Goal: Transaction & Acquisition: Purchase product/service

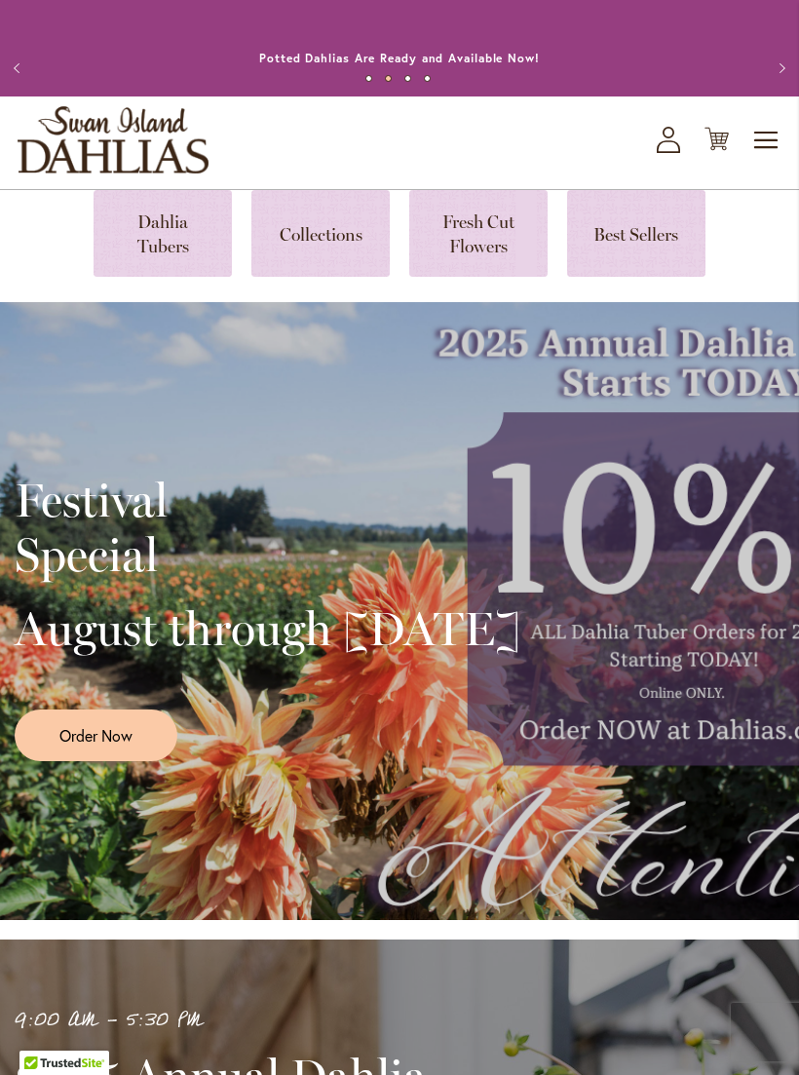
click at [145, 761] on link "Order Now" at bounding box center [96, 735] width 163 height 52
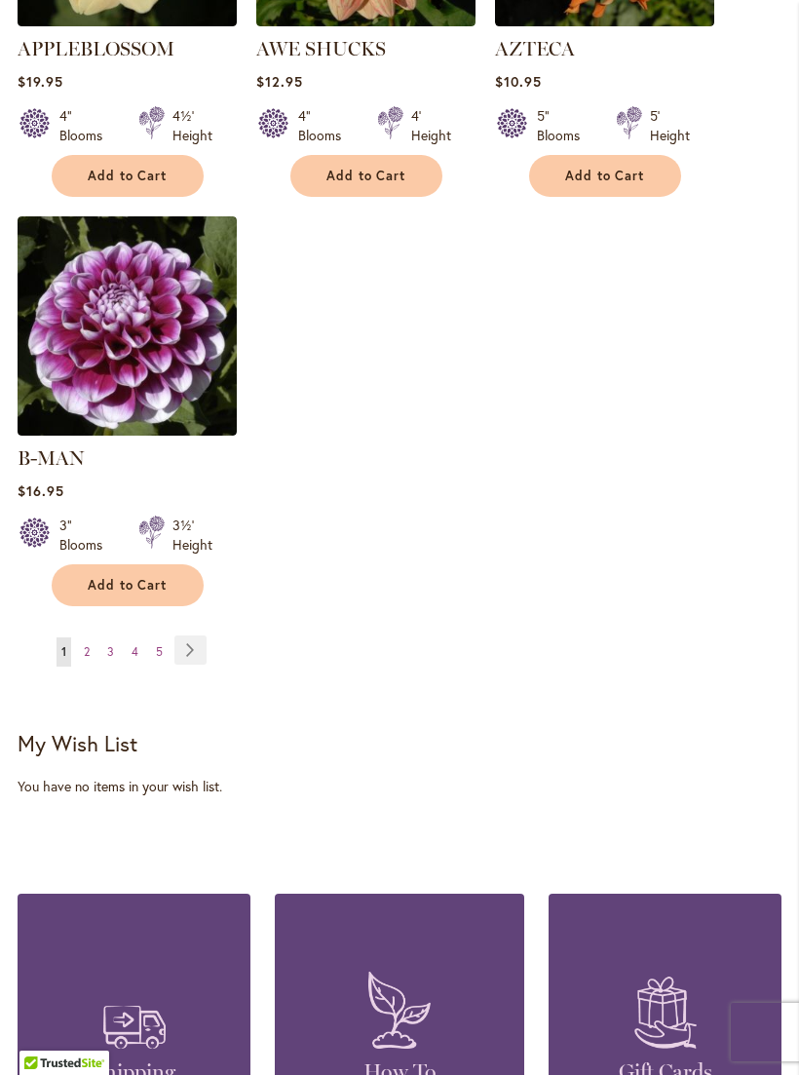
scroll to position [2496, 0]
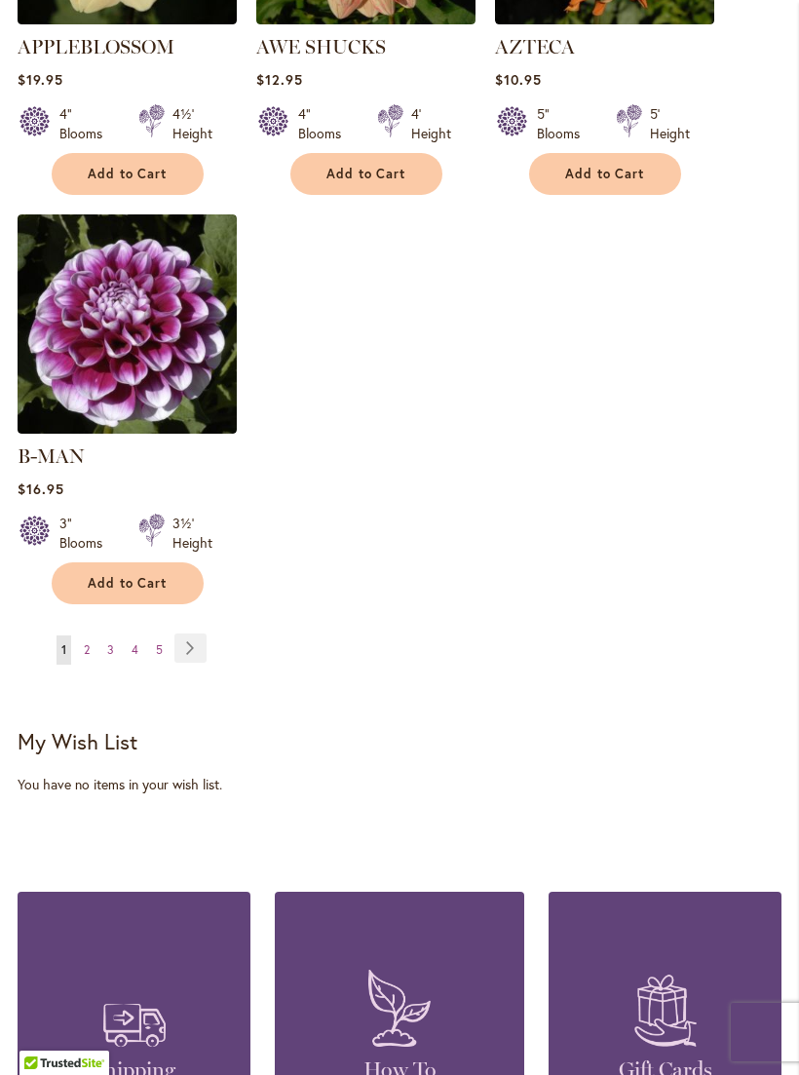
click at [205, 638] on link "Page Next" at bounding box center [190, 647] width 32 height 29
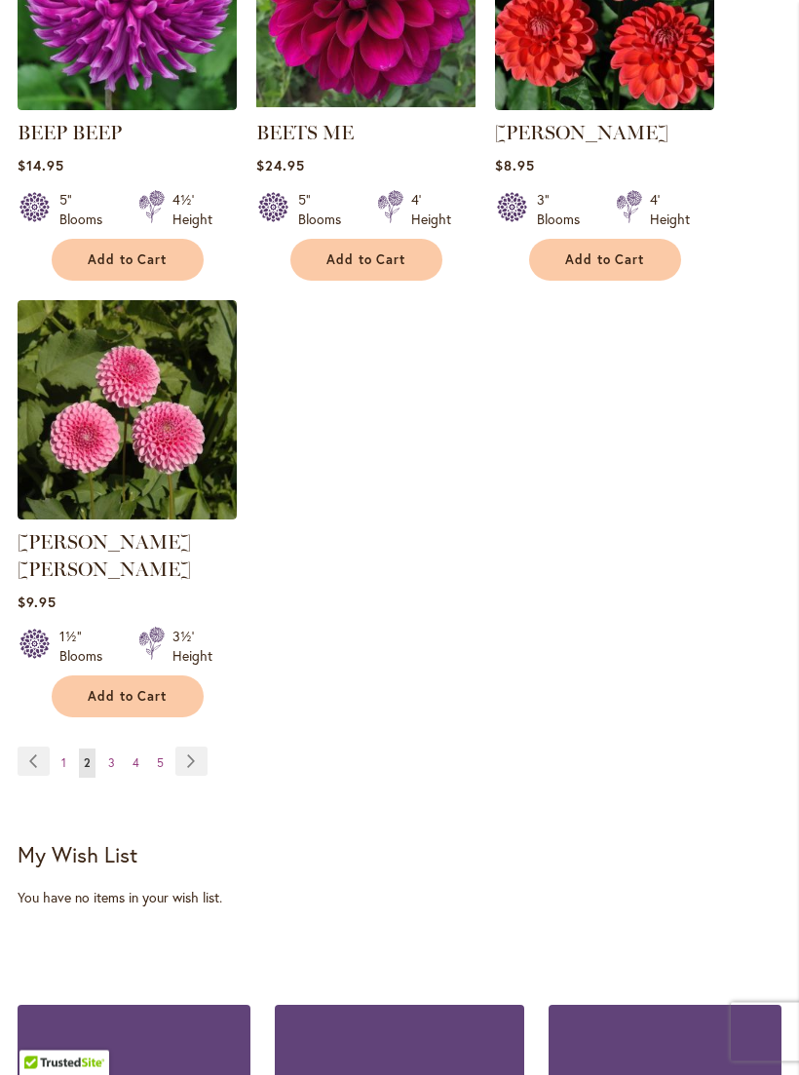
scroll to position [2391, 0]
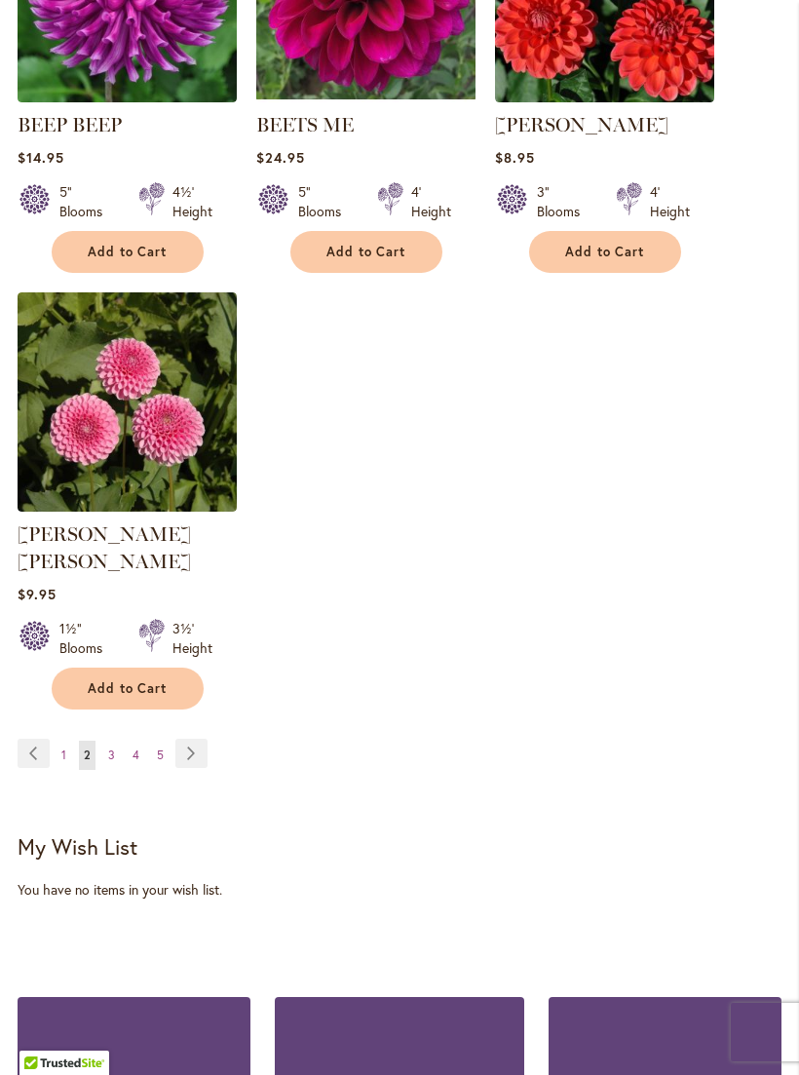
click at [195, 746] on link "Page Next" at bounding box center [191, 752] width 32 height 29
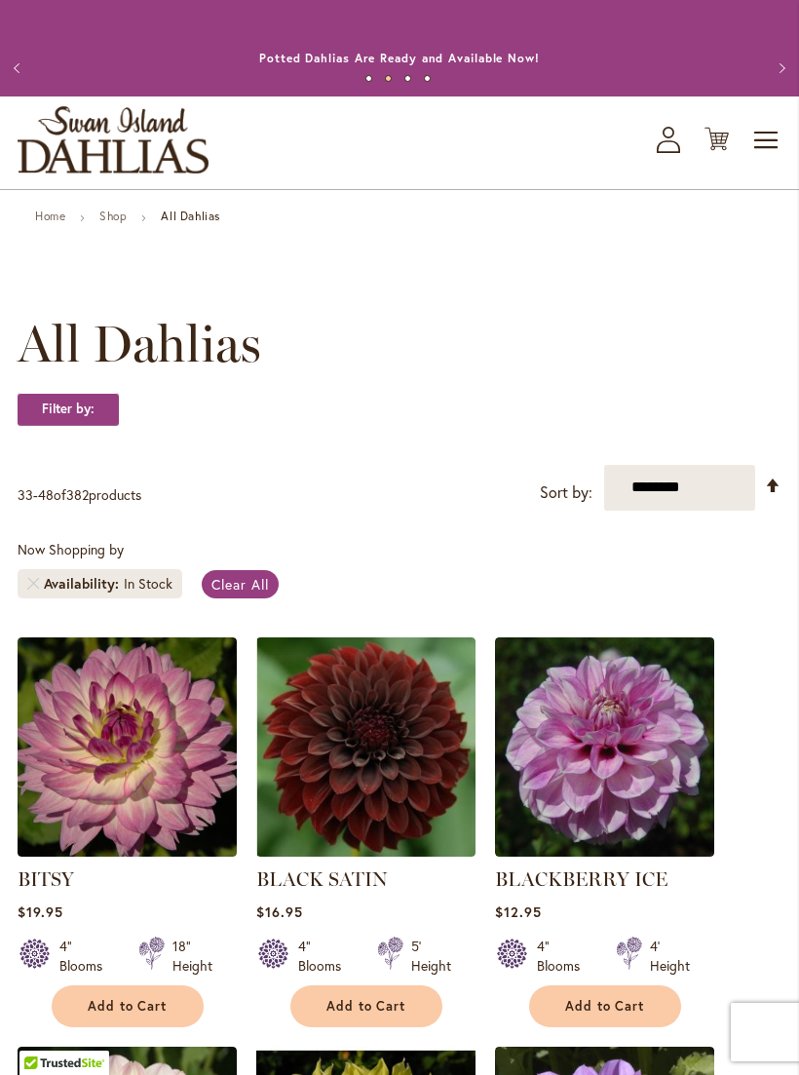
click at [771, 160] on span "Toggle Nav" at bounding box center [766, 140] width 29 height 39
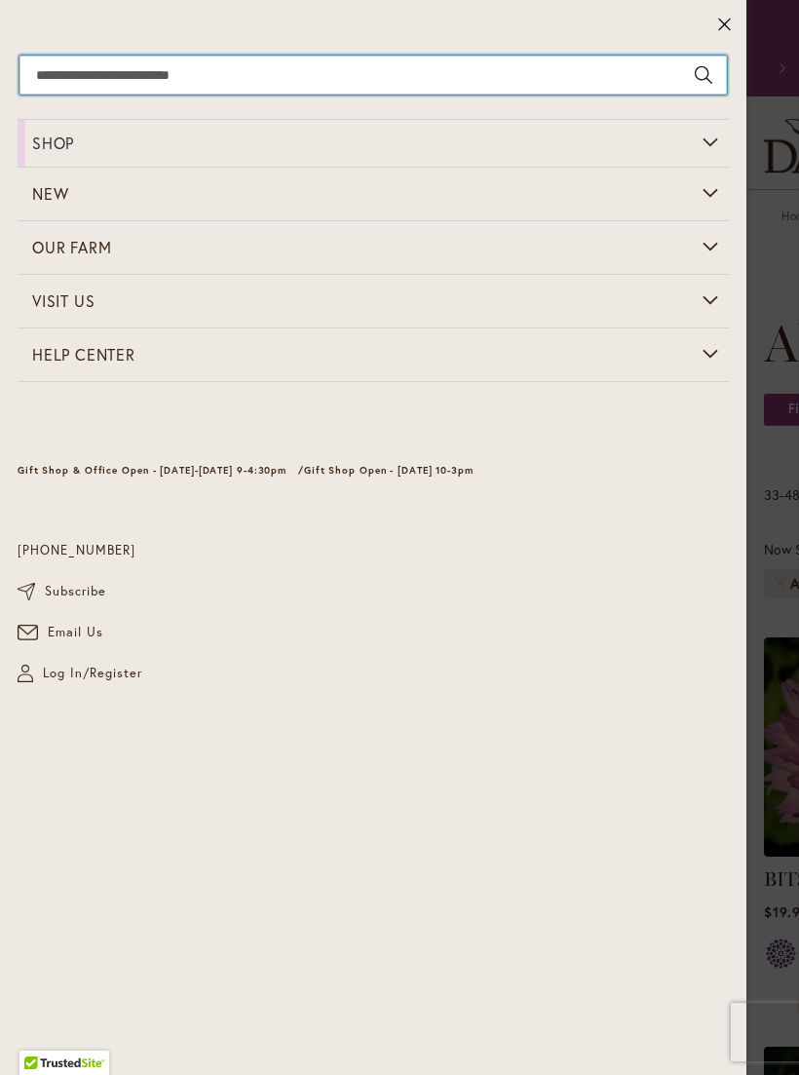
click at [425, 91] on input "Search" at bounding box center [372, 75] width 707 height 39
type input "*****"
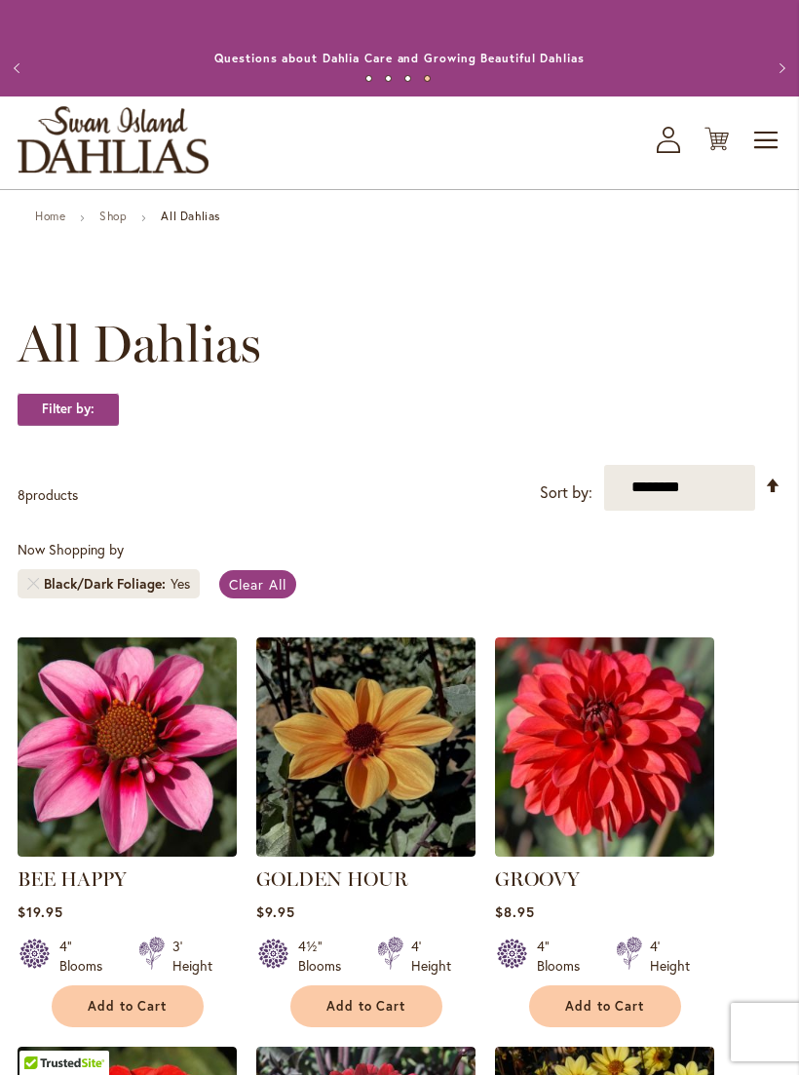
click at [770, 150] on span "Toggle Nav" at bounding box center [766, 140] width 29 height 39
